Goal: Task Accomplishment & Management: Manage account settings

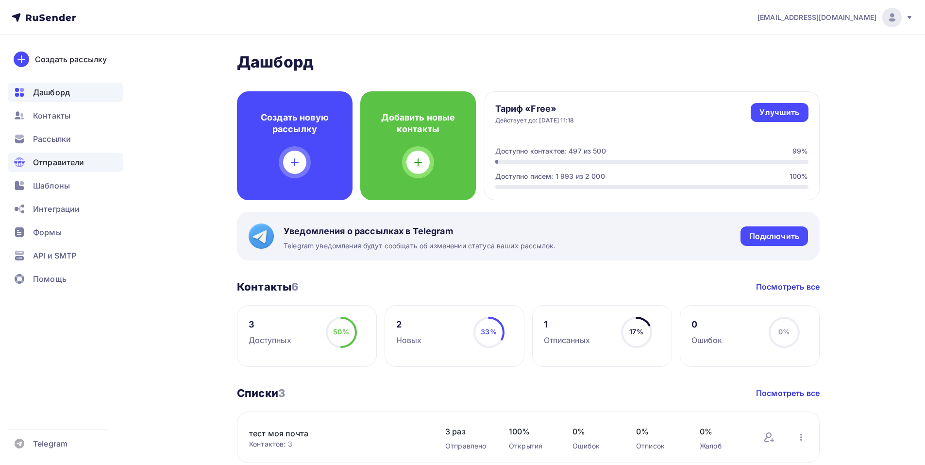
click at [55, 163] on span "Отправители" at bounding box center [58, 162] width 51 height 12
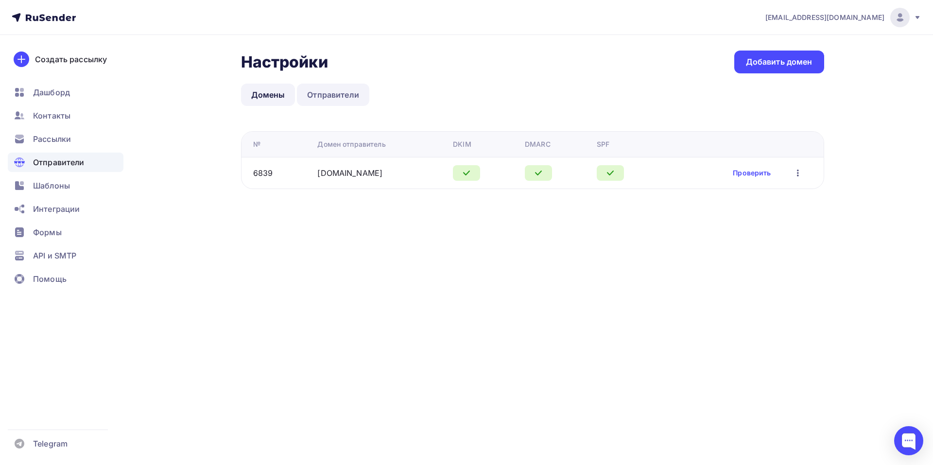
click at [324, 101] on link "Отправители" at bounding box center [333, 95] width 72 height 22
click at [329, 92] on link "Отправители" at bounding box center [333, 95] width 72 height 22
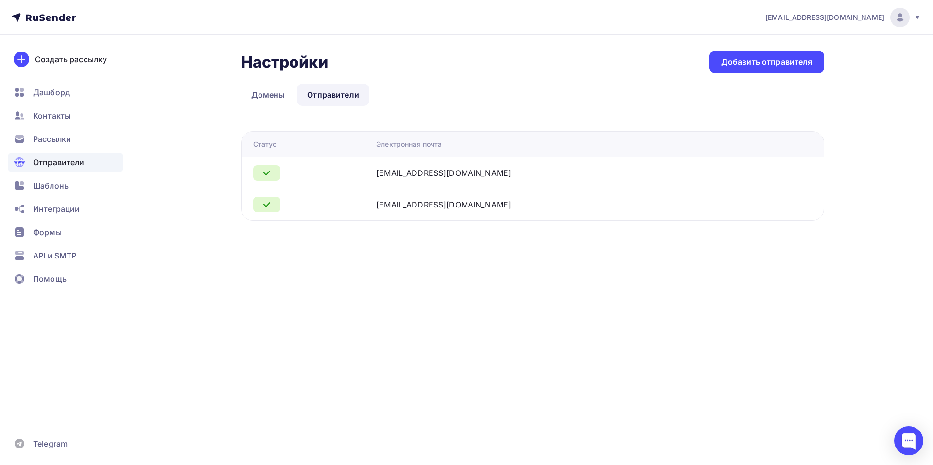
drag, startPoint x: 529, startPoint y: 173, endPoint x: 389, endPoint y: 178, distance: 141.0
click at [389, 178] on td "[EMAIL_ADDRESS][DOMAIN_NAME]" at bounding box center [567, 173] width 391 height 32
copy div "[EMAIL_ADDRESS][DOMAIN_NAME]"
click at [320, 258] on div "Настройки Настройки Добавить отправителя Домены Отправители Отправители Домены …" at bounding box center [466, 147] width 796 height 224
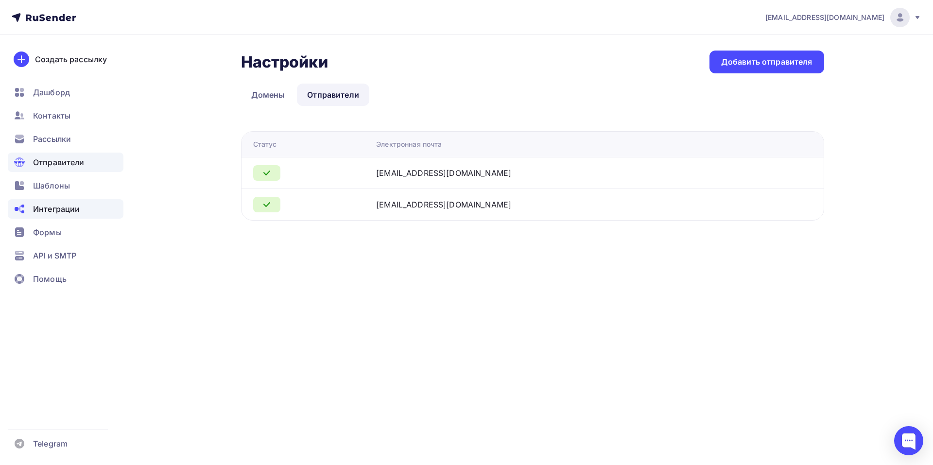
click at [65, 214] on span "Интеграции" at bounding box center [56, 209] width 47 height 12
